Goal: Transaction & Acquisition: Purchase product/service

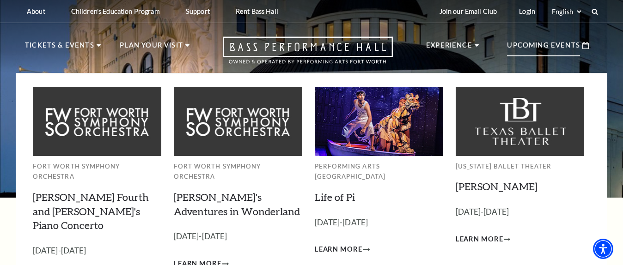
click at [529, 43] on p "Upcoming Events" at bounding box center [543, 48] width 73 height 17
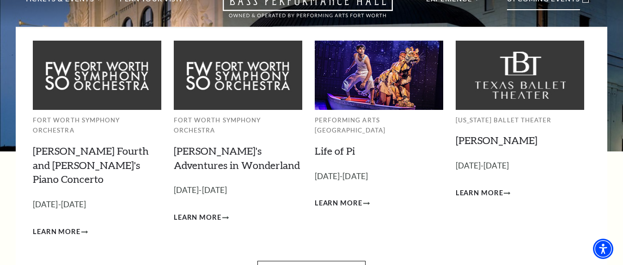
scroll to position [92, 0]
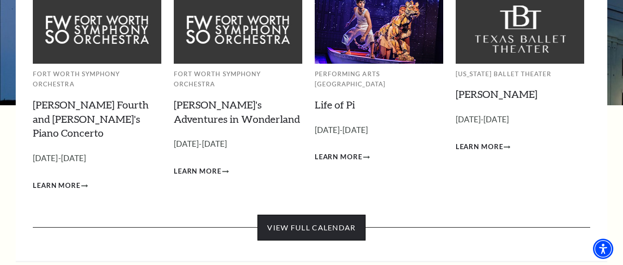
click at [330, 215] on link "View Full Calendar" at bounding box center [311, 228] width 108 height 26
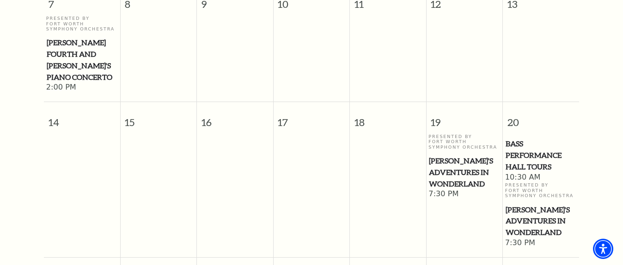
scroll to position [174, 0]
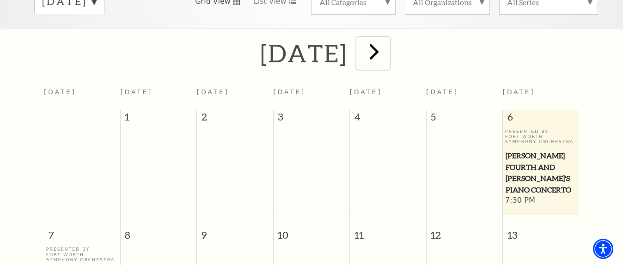
click at [387, 41] on span "next" at bounding box center [374, 51] width 26 height 26
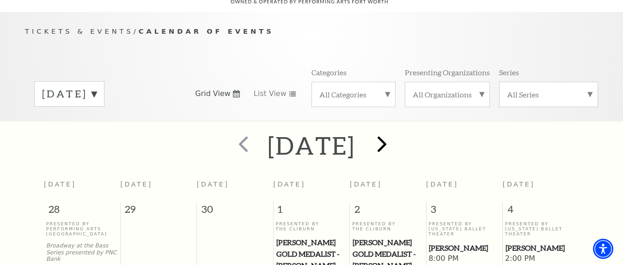
scroll to position [0, 0]
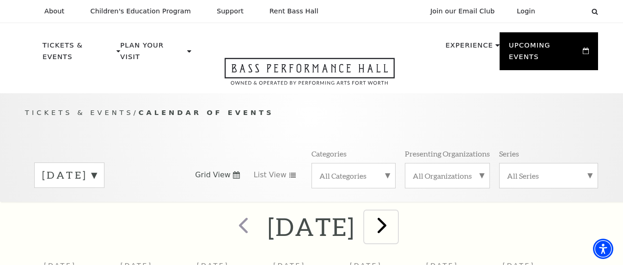
click at [395, 221] on span "next" at bounding box center [382, 225] width 26 height 26
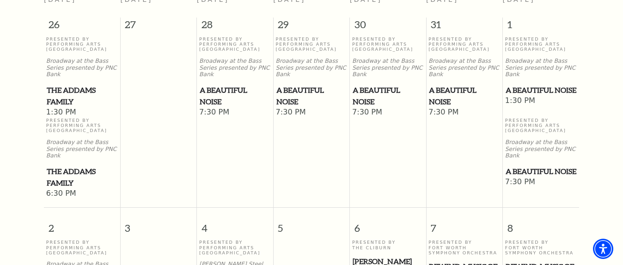
scroll to position [312, 0]
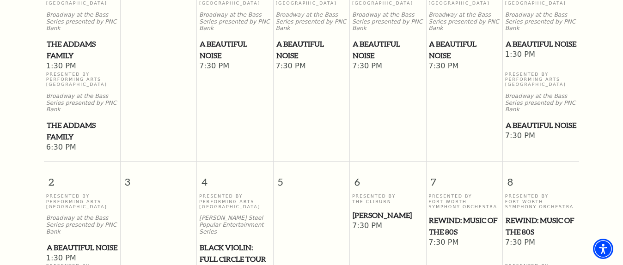
click at [520, 215] on span "REWIND: Music of the 80s" at bounding box center [541, 226] width 71 height 23
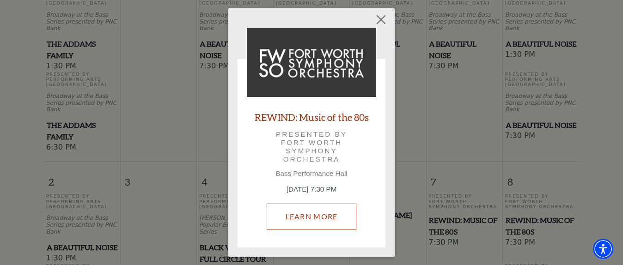
click at [299, 216] on link "Learn More" at bounding box center [312, 217] width 90 height 26
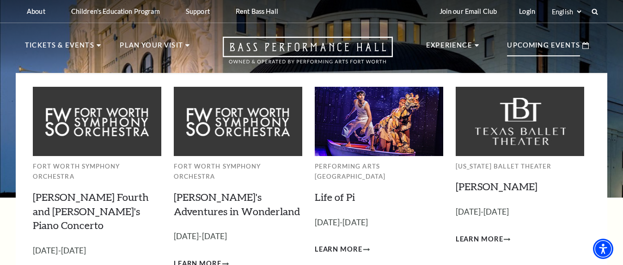
click at [531, 44] on p "Upcoming Events" at bounding box center [543, 48] width 73 height 17
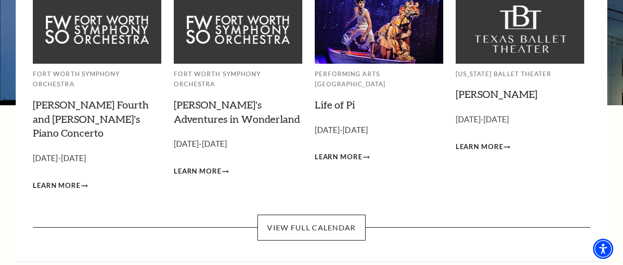
scroll to position [139, 0]
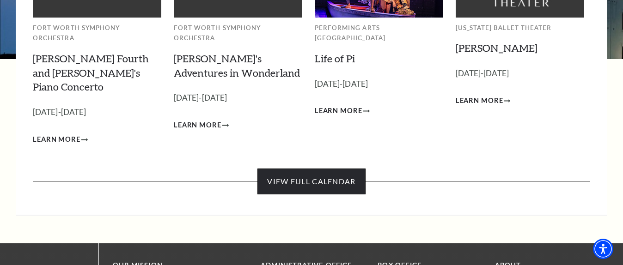
click at [302, 169] on link "View Full Calendar" at bounding box center [311, 182] width 108 height 26
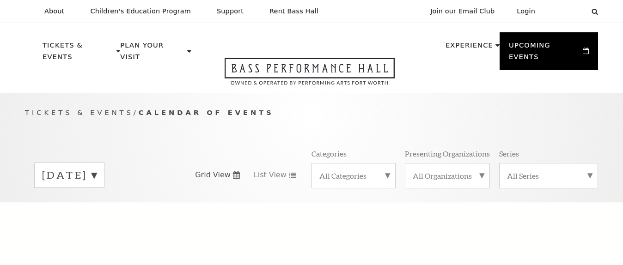
scroll to position [81, 0]
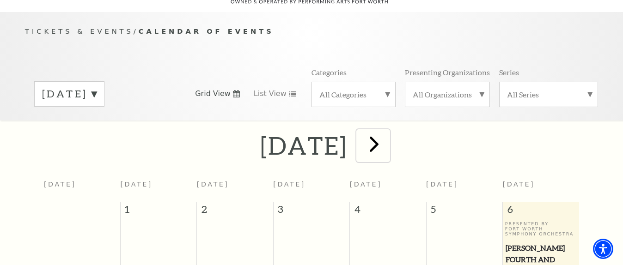
click at [387, 135] on span "next" at bounding box center [374, 144] width 26 height 26
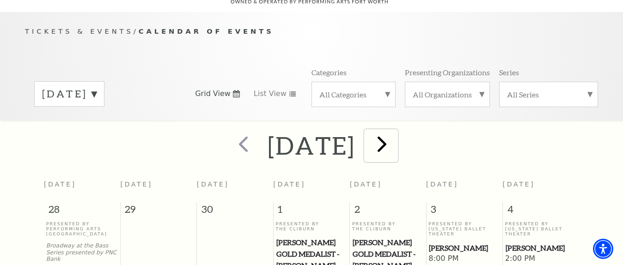
click at [395, 131] on span "next" at bounding box center [382, 144] width 26 height 26
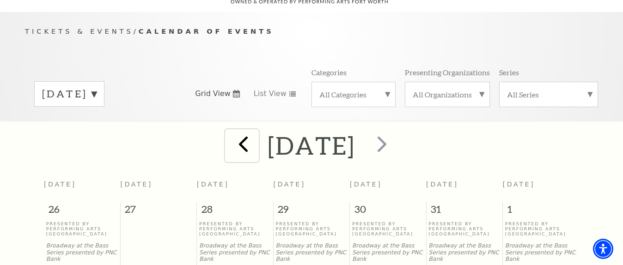
click at [230, 131] on span "prev" at bounding box center [243, 144] width 26 height 26
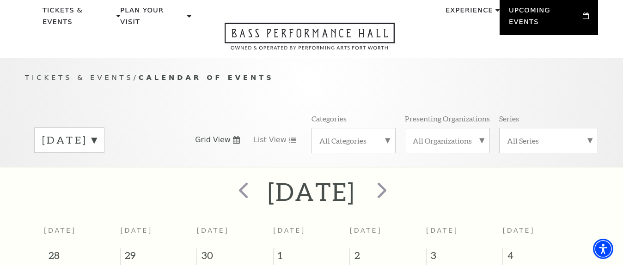
scroll to position [0, 0]
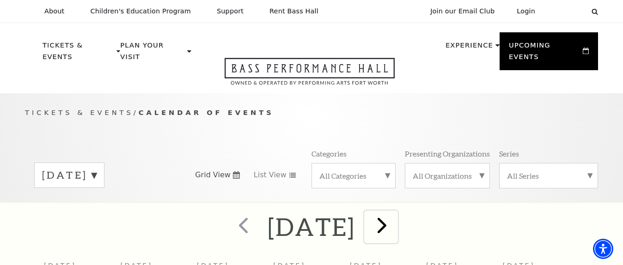
click at [395, 218] on span "next" at bounding box center [382, 225] width 26 height 26
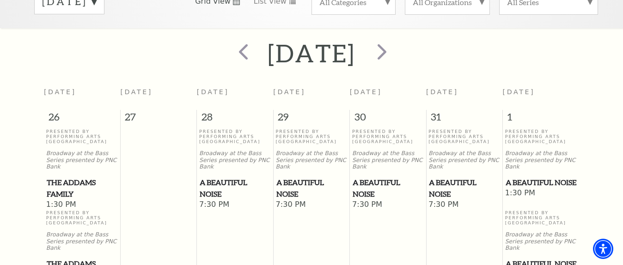
scroll to position [266, 0]
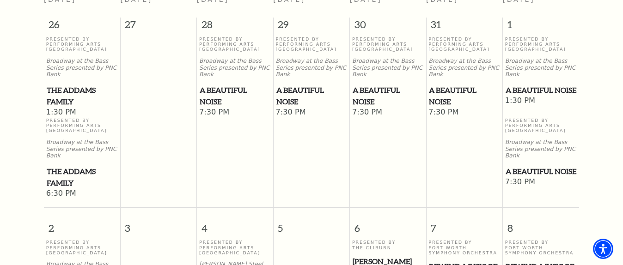
click at [514, 166] on span "A Beautiful Noise" at bounding box center [541, 172] width 71 height 12
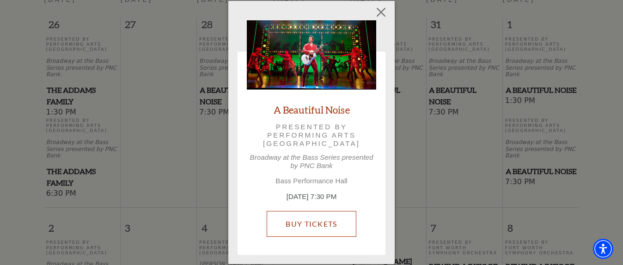
click at [308, 227] on link "Buy Tickets" at bounding box center [311, 224] width 89 height 26
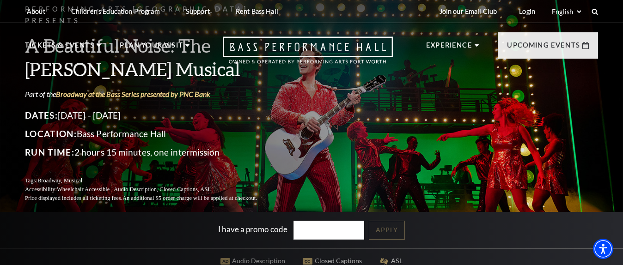
scroll to position [92, 0]
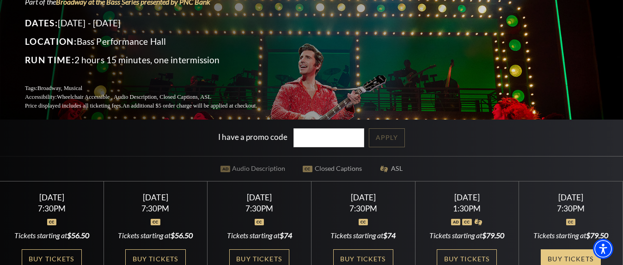
click at [577, 251] on link "Buy Tickets" at bounding box center [571, 259] width 60 height 19
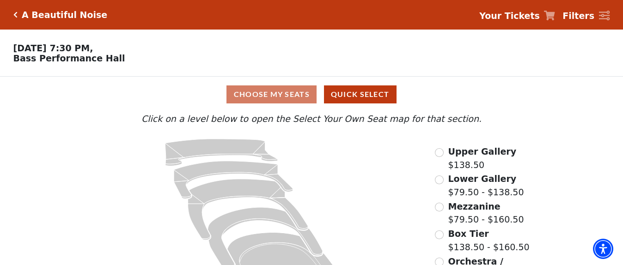
scroll to position [44, 0]
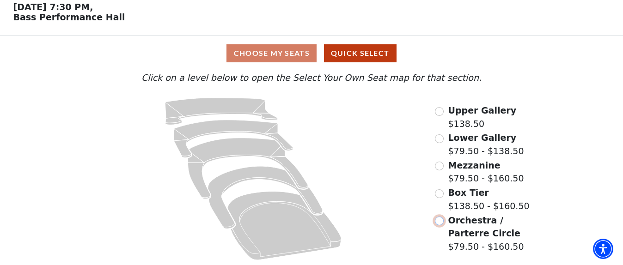
click at [440, 223] on input "Orchestra / Parterre Circle$79.50 - $160.50\a" at bounding box center [439, 221] width 9 height 9
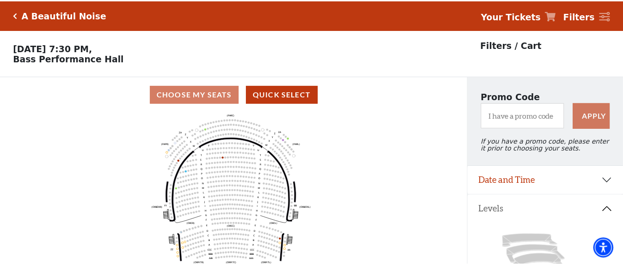
scroll to position [43, 0]
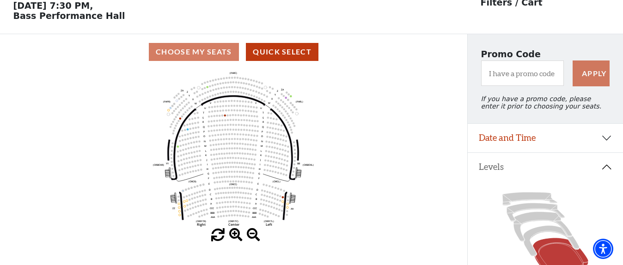
click at [234, 237] on span at bounding box center [235, 235] width 13 height 13
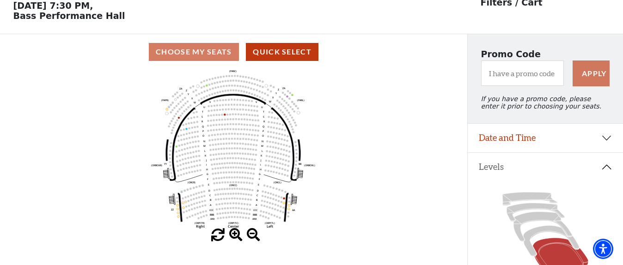
click at [234, 237] on span at bounding box center [235, 235] width 13 height 13
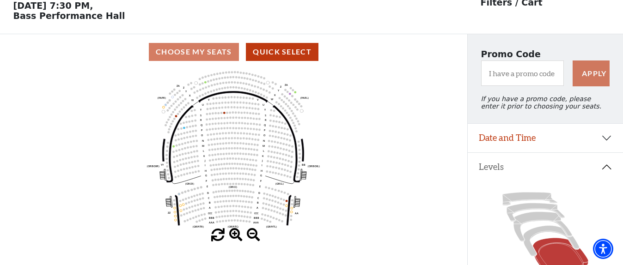
click at [234, 237] on span at bounding box center [235, 235] width 13 height 13
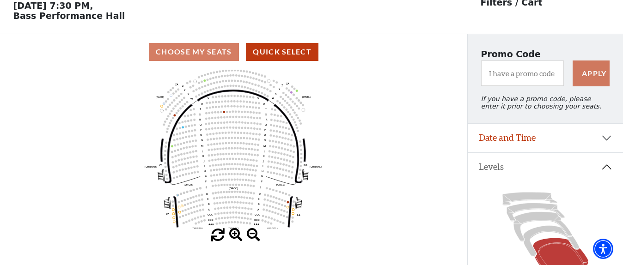
click at [234, 237] on span at bounding box center [235, 235] width 13 height 13
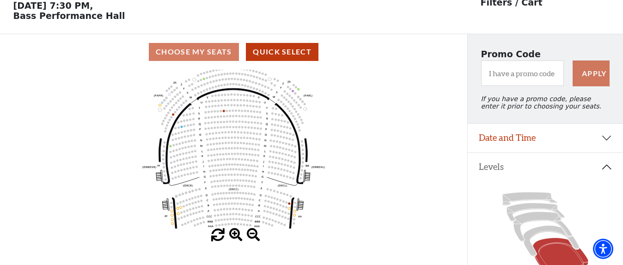
click at [234, 237] on span at bounding box center [235, 235] width 13 height 13
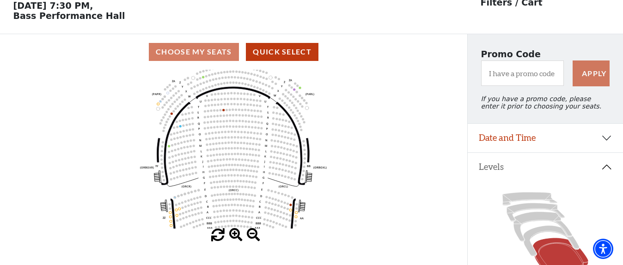
click at [234, 237] on span at bounding box center [235, 235] width 13 height 13
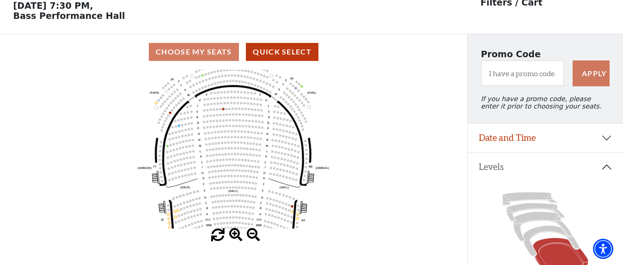
click at [234, 237] on span at bounding box center [235, 235] width 13 height 13
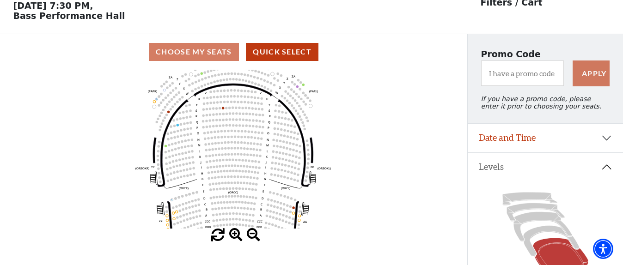
click at [234, 237] on span at bounding box center [235, 235] width 13 height 13
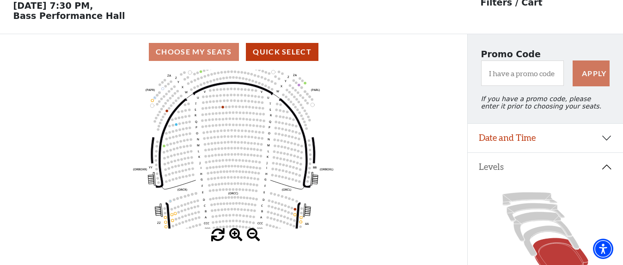
click at [234, 237] on span at bounding box center [235, 235] width 13 height 13
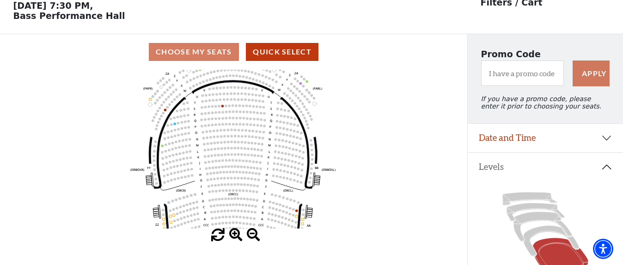
click at [234, 237] on span at bounding box center [235, 235] width 13 height 13
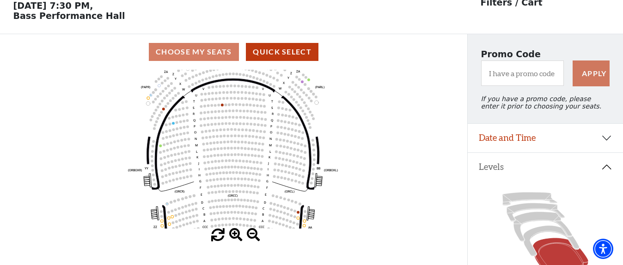
click at [234, 237] on span at bounding box center [235, 235] width 13 height 13
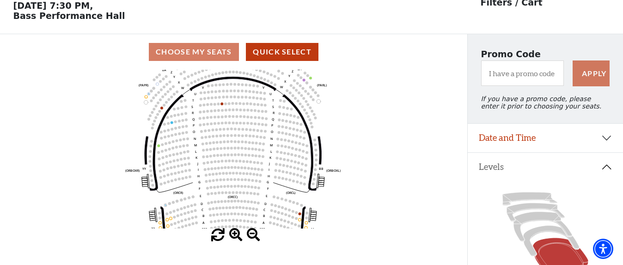
click at [234, 237] on span at bounding box center [235, 235] width 13 height 13
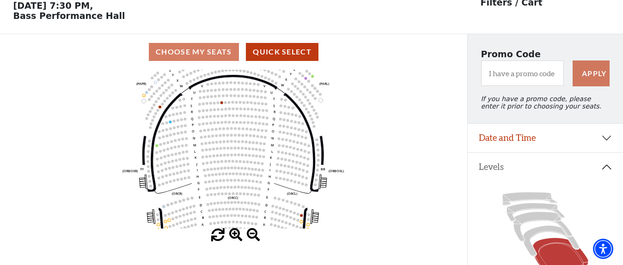
click at [234, 237] on span at bounding box center [235, 235] width 13 height 13
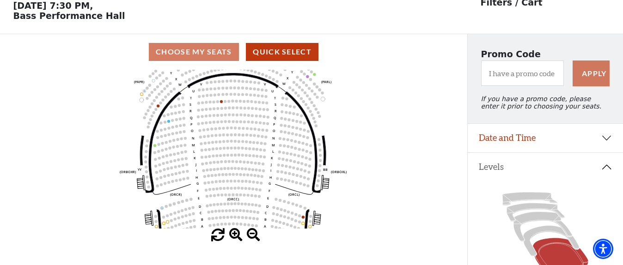
click at [234, 237] on span at bounding box center [235, 235] width 13 height 13
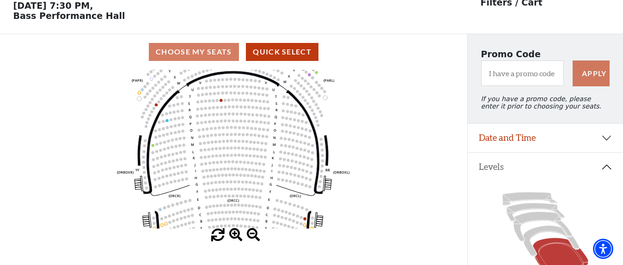
click at [234, 237] on span at bounding box center [235, 235] width 13 height 13
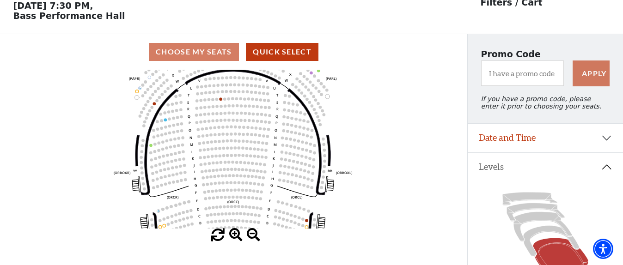
click at [234, 237] on span at bounding box center [235, 235] width 13 height 13
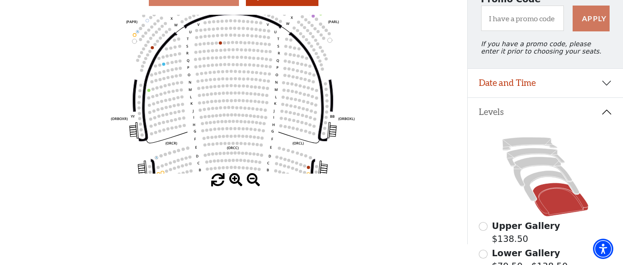
scroll to position [94, 0]
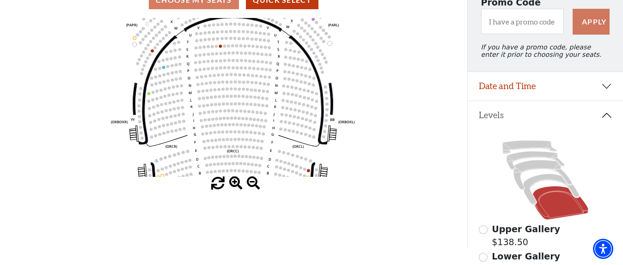
click at [234, 184] on span at bounding box center [235, 183] width 13 height 13
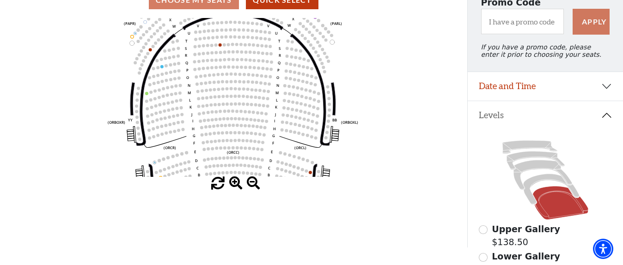
click at [234, 184] on span at bounding box center [235, 183] width 13 height 13
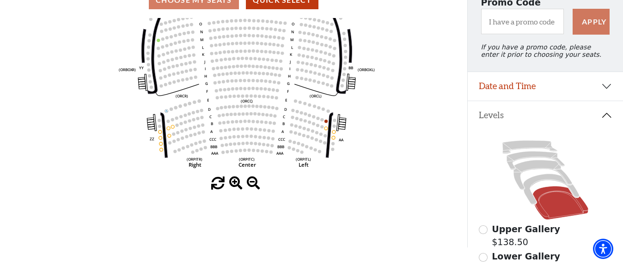
drag, startPoint x: 256, startPoint y: 109, endPoint x: 270, endPoint y: 55, distance: 54.9
click at [270, 54] on circle at bounding box center [270, 51] width 3 height 3
click at [251, 187] on span at bounding box center [253, 183] width 13 height 13
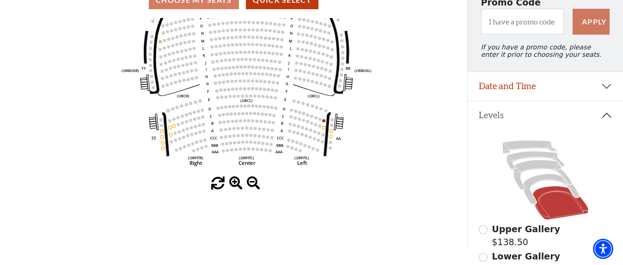
click at [251, 187] on span at bounding box center [253, 183] width 13 height 13
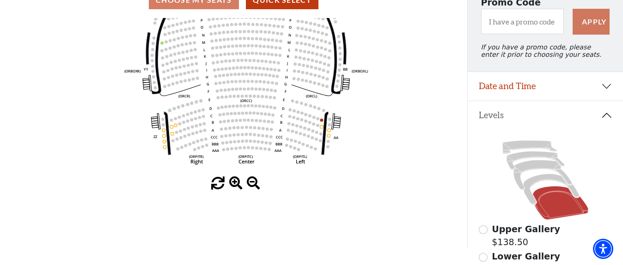
click at [251, 187] on span at bounding box center [253, 183] width 13 height 13
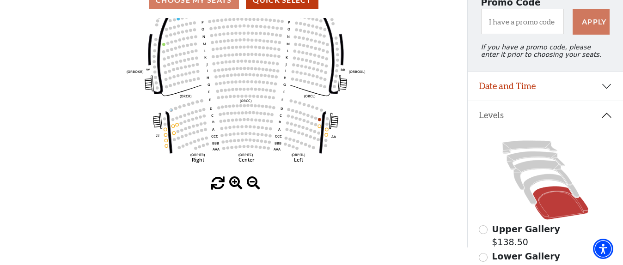
click at [251, 187] on span at bounding box center [253, 183] width 13 height 13
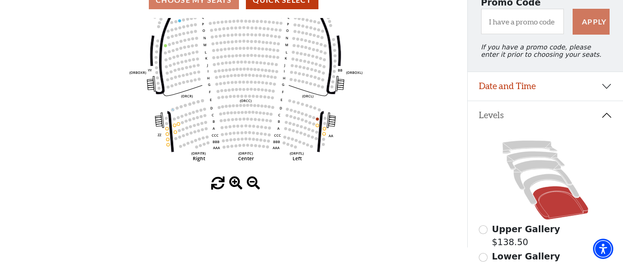
click at [251, 187] on span at bounding box center [253, 183] width 13 height 13
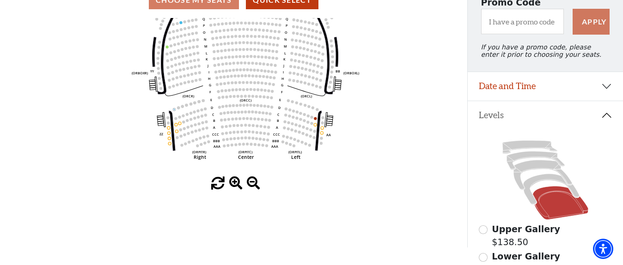
click at [251, 187] on span at bounding box center [253, 183] width 13 height 13
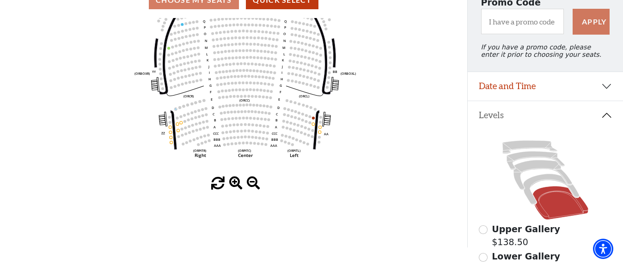
click at [251, 187] on span at bounding box center [253, 183] width 13 height 13
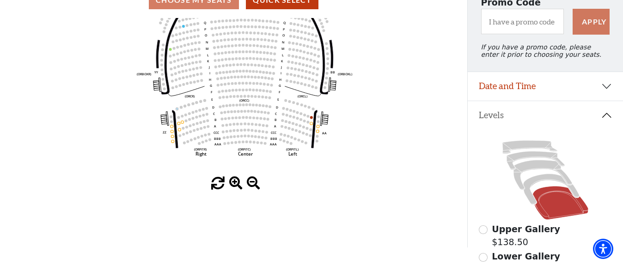
click at [251, 187] on span at bounding box center [253, 183] width 13 height 13
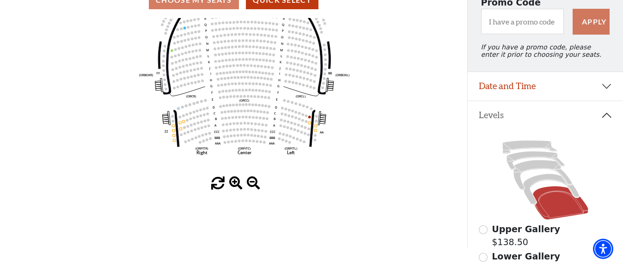
click at [251, 187] on span at bounding box center [253, 183] width 13 height 13
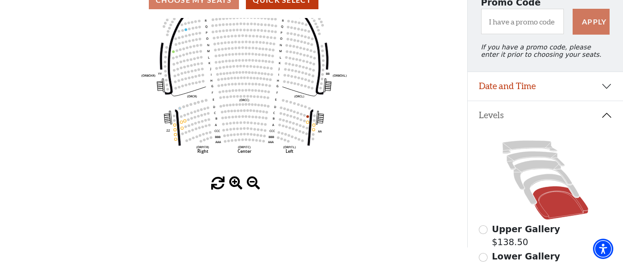
click at [251, 187] on span at bounding box center [253, 183] width 13 height 13
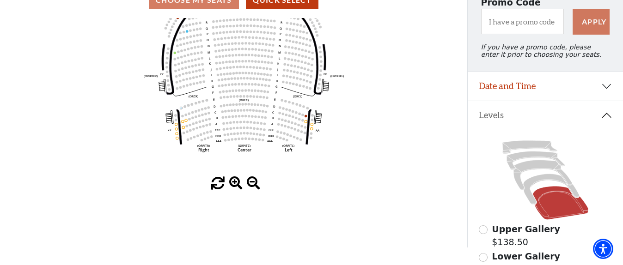
click at [251, 187] on span at bounding box center [253, 183] width 13 height 13
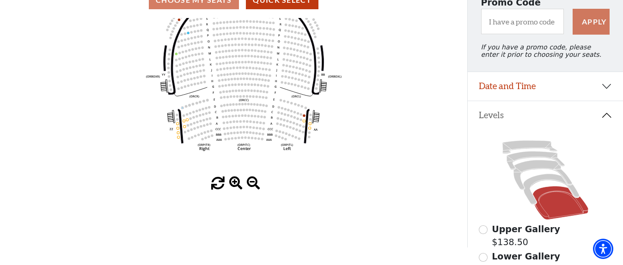
click at [252, 186] on span at bounding box center [253, 183] width 13 height 13
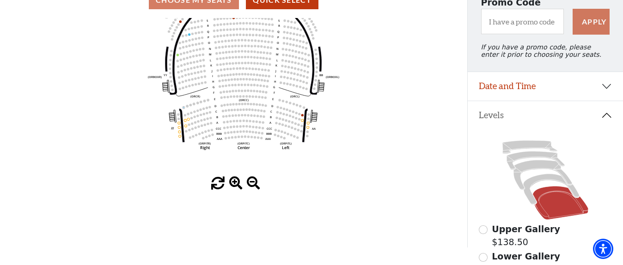
click at [252, 186] on span at bounding box center [253, 183] width 13 height 13
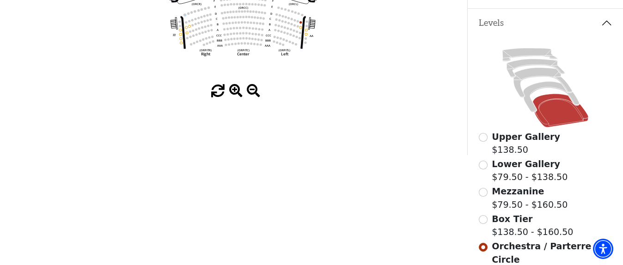
scroll to position [141, 0]
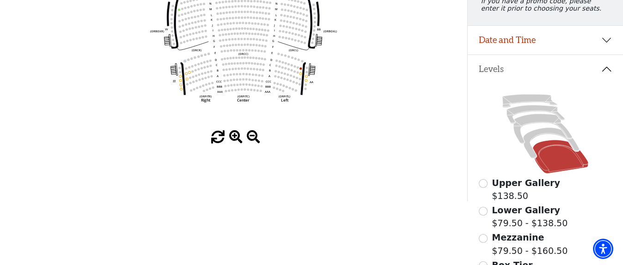
click at [223, 61] on circle at bounding box center [222, 59] width 2 height 2
click at [221, 63] on icon "Left (ORPITL) Right (ORPITR) Center (ORPITC) ZZ AA YY BB ZA ZA (ORCL) (ORCR) (O…" at bounding box center [234, 51] width 421 height 159
click at [221, 61] on circle at bounding box center [222, 59] width 2 height 2
click at [357, 195] on div "Choose My Seats Quick Select Current Level Orchestra / Parterre Circle Click on…" at bounding box center [233, 68] width 467 height 265
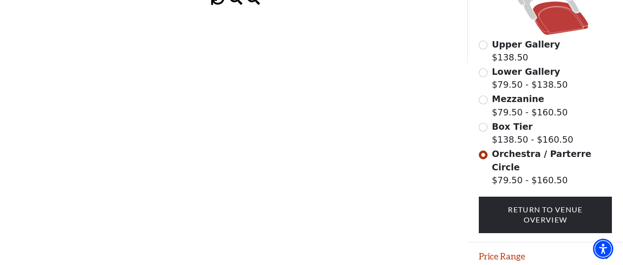
scroll to position [305, 0]
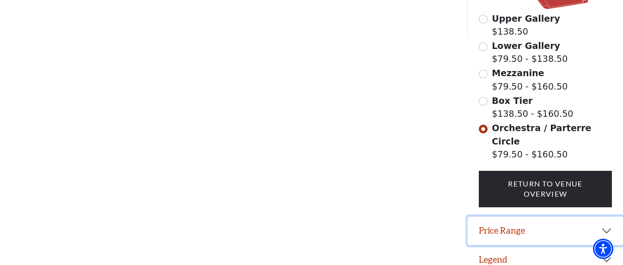
click at [602, 222] on button "Price Range" at bounding box center [545, 231] width 155 height 29
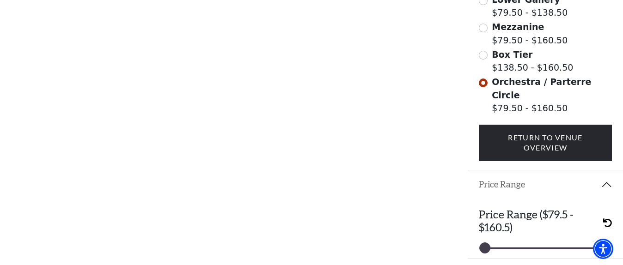
scroll to position [365, 0]
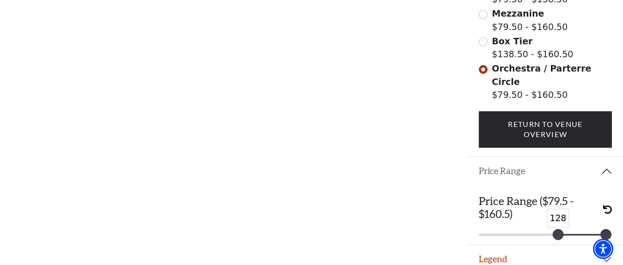
drag, startPoint x: 485, startPoint y: 227, endPoint x: 558, endPoint y: 230, distance: 73.1
click at [558, 230] on div at bounding box center [558, 235] width 10 height 10
click at [610, 252] on img "Accessibility Menu" at bounding box center [603, 249] width 22 height 22
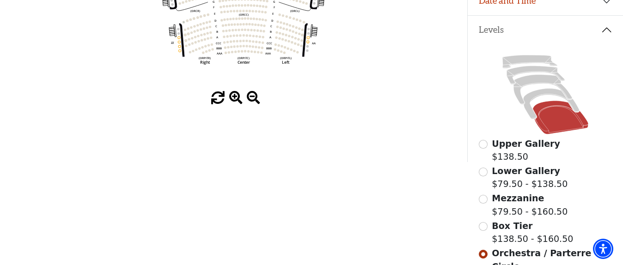
scroll to position [41, 0]
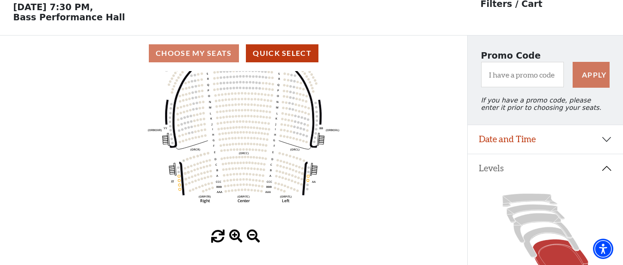
click at [192, 61] on div "Choose My Seats Quick Select" at bounding box center [233, 53] width 467 height 18
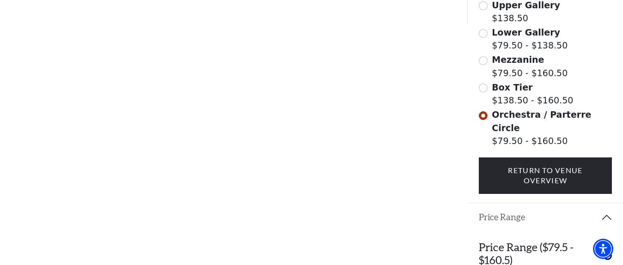
scroll to position [365, 0]
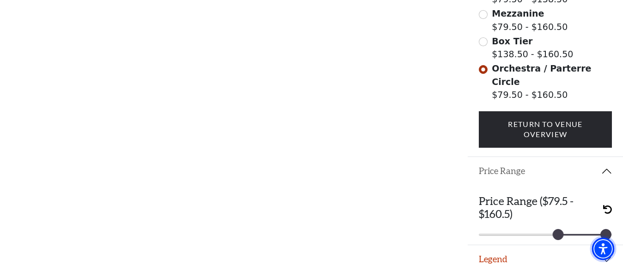
click at [614, 250] on img "Accessibility Menu" at bounding box center [603, 249] width 22 height 22
click at [490, 251] on button "Legend" at bounding box center [545, 259] width 155 height 29
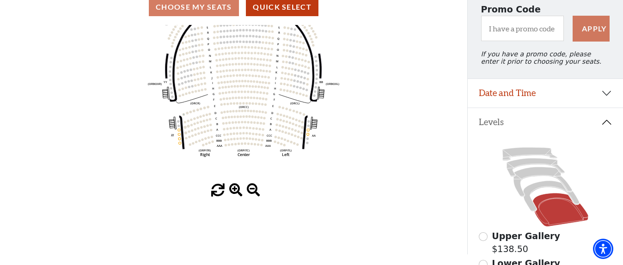
scroll to position [0, 0]
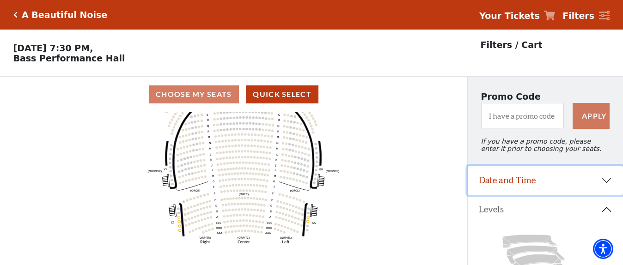
click at [611, 184] on button "Date and Time" at bounding box center [545, 180] width 155 height 29
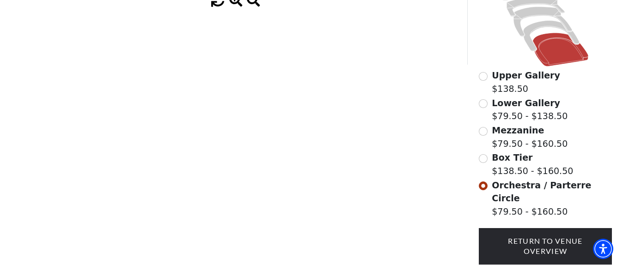
scroll to position [324, 0]
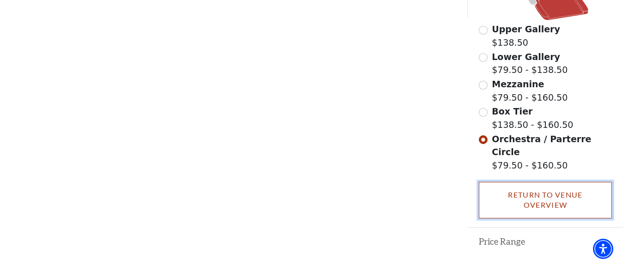
click at [535, 190] on link "Return To Venue Overview" at bounding box center [546, 200] width 134 height 37
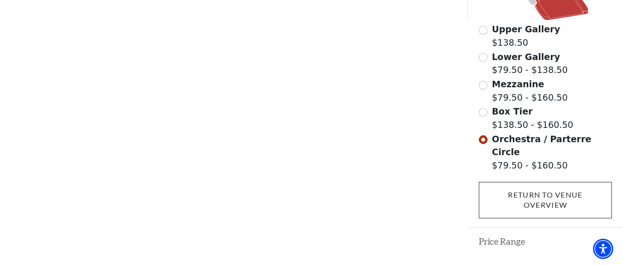
scroll to position [44, 0]
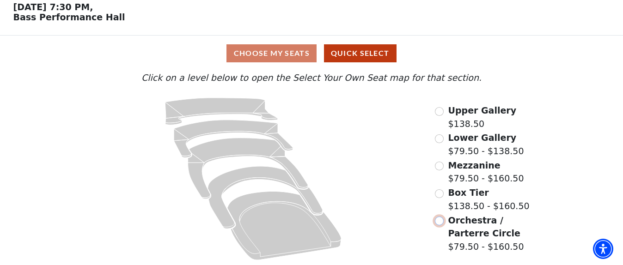
click at [441, 224] on input "Orchestra / Parterre Circle$79.50 - $160.50\a" at bounding box center [439, 221] width 9 height 9
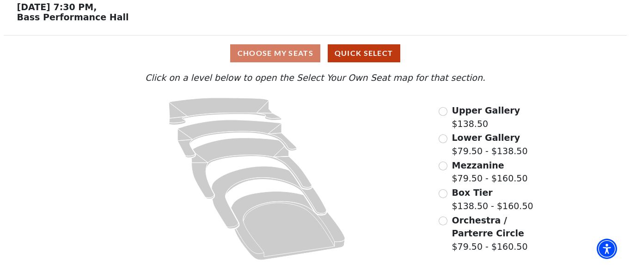
scroll to position [0, 0]
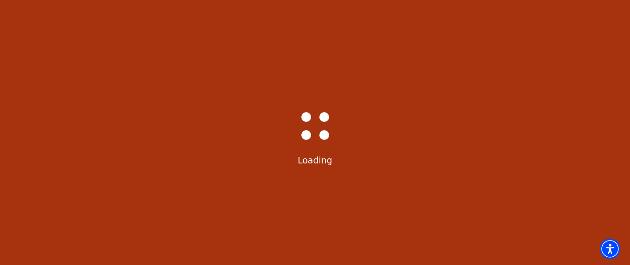
select select "6225"
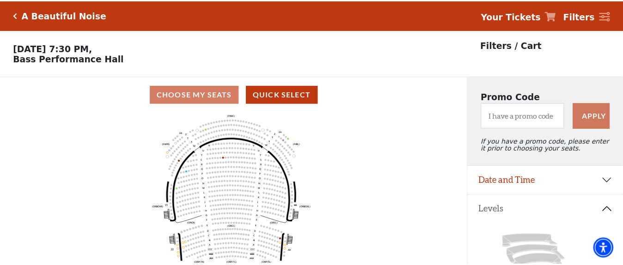
scroll to position [43, 0]
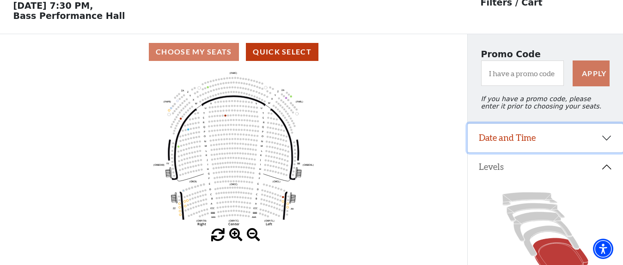
click at [606, 141] on button "Date and Time" at bounding box center [545, 138] width 155 height 29
